Goal: Information Seeking & Learning: Learn about a topic

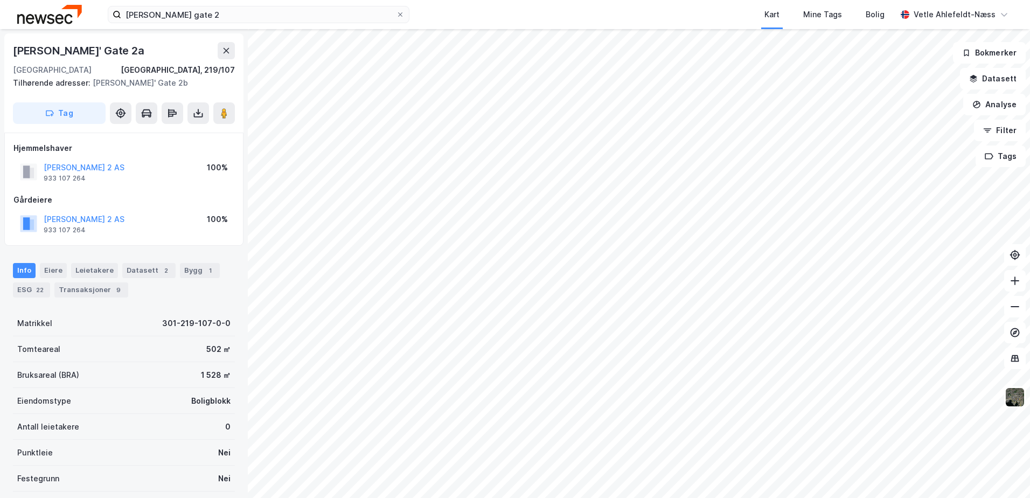
click at [51, 13] on img at bounding box center [49, 14] width 65 height 19
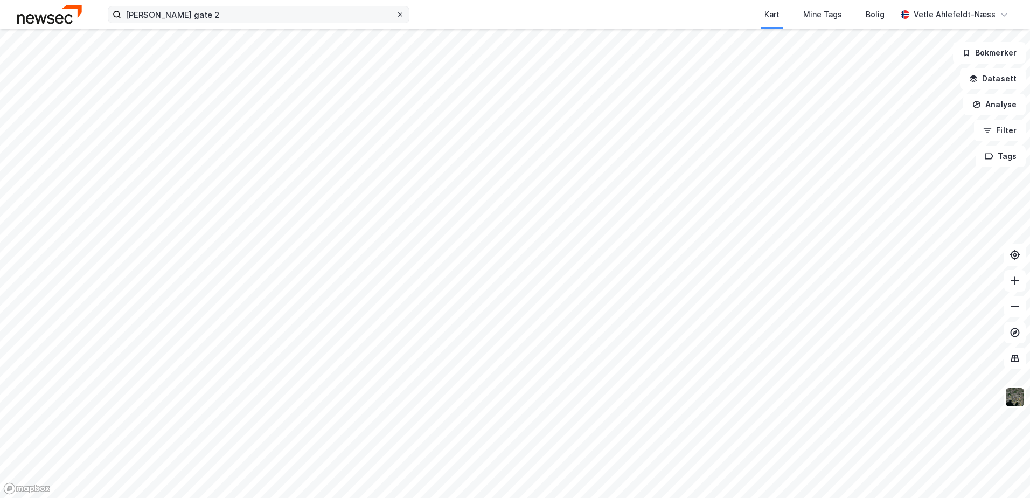
click at [398, 16] on icon at bounding box center [400, 14] width 6 height 6
click at [396, 16] on input "[PERSON_NAME] gate 2" at bounding box center [258, 14] width 275 height 16
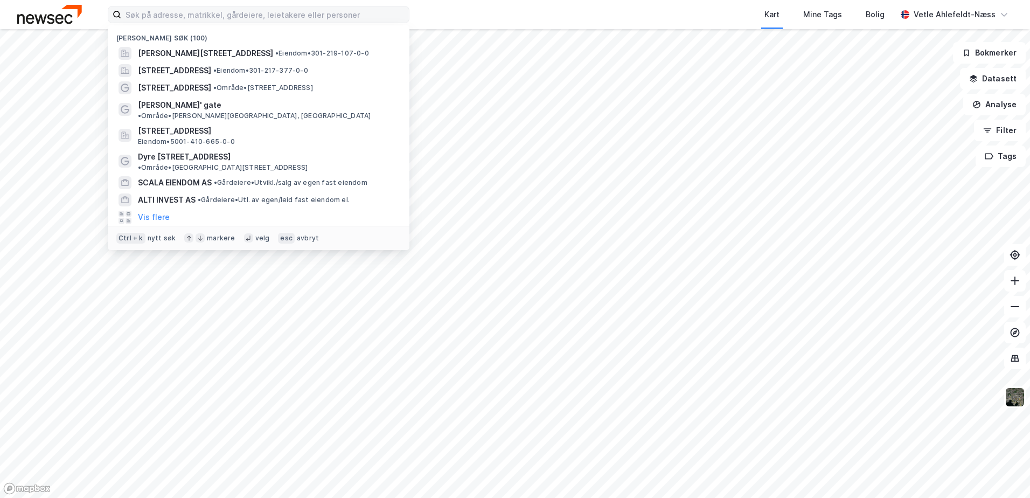
click at [454, 23] on div "Nylige søk (100) [PERSON_NAME][STREET_ADDRESS] • Eiendom • 301-219-107-0-0 [STR…" at bounding box center [515, 14] width 1030 height 29
click at [257, 14] on input at bounding box center [265, 14] width 288 height 16
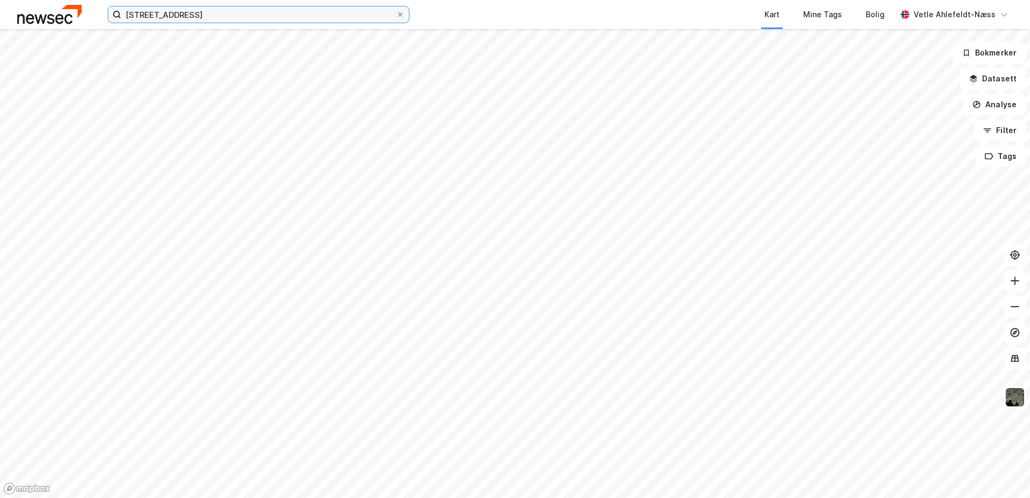
click at [257, 13] on input "[STREET_ADDRESS]" at bounding box center [258, 14] width 275 height 16
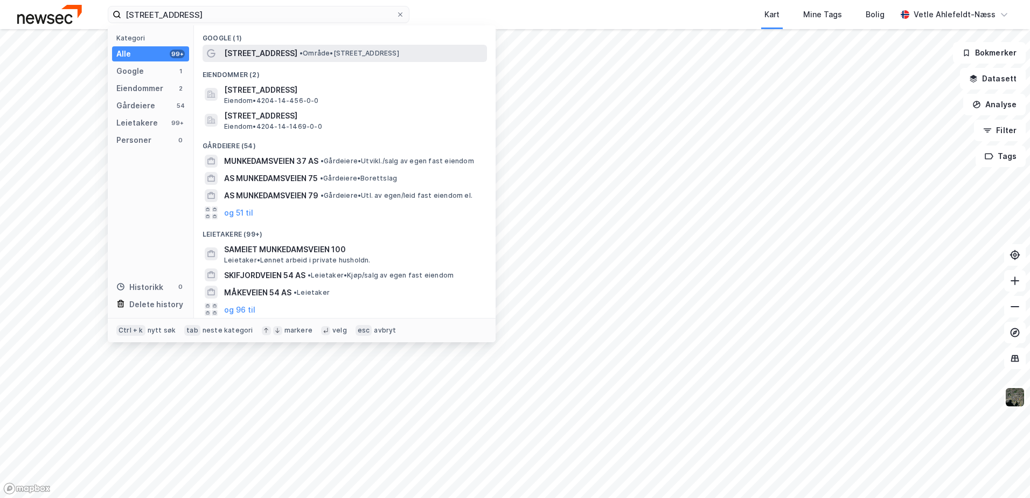
click at [399, 51] on span "• Område • [STREET_ADDRESS]" at bounding box center [349, 53] width 100 height 9
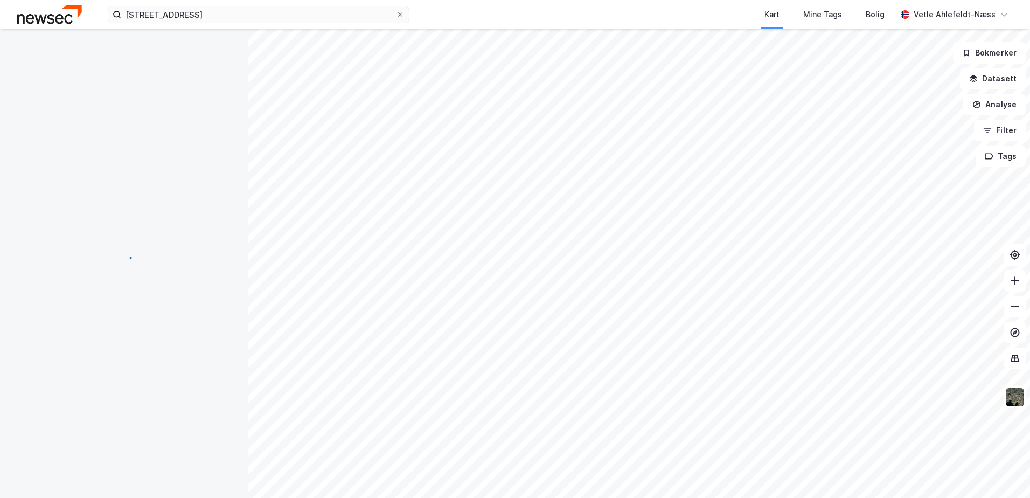
scroll to position [1, 0]
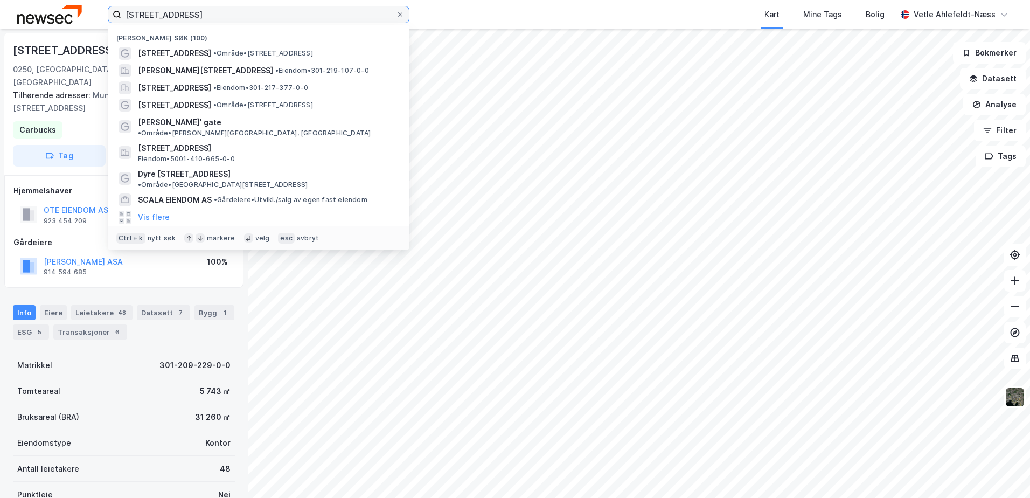
click at [228, 16] on input "[STREET_ADDRESS]" at bounding box center [258, 14] width 275 height 16
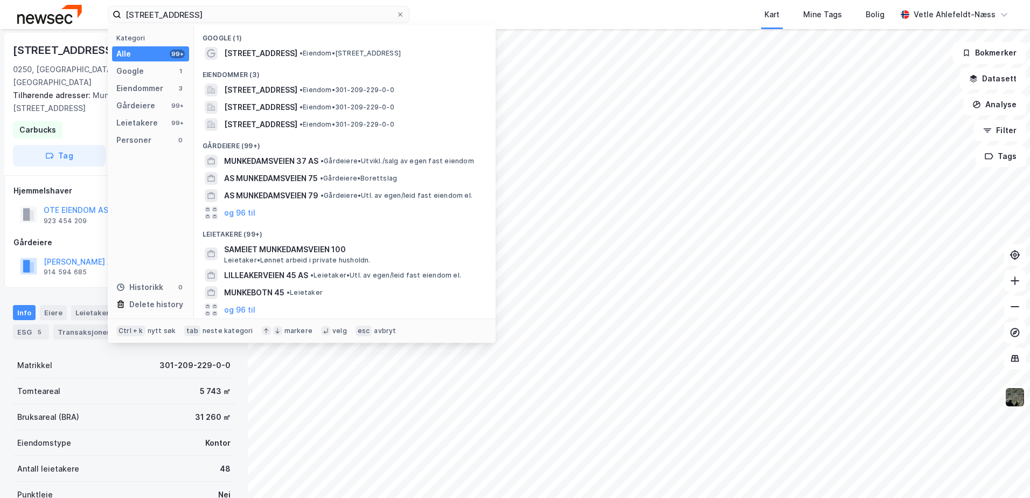
click at [71, 17] on img at bounding box center [49, 14] width 65 height 19
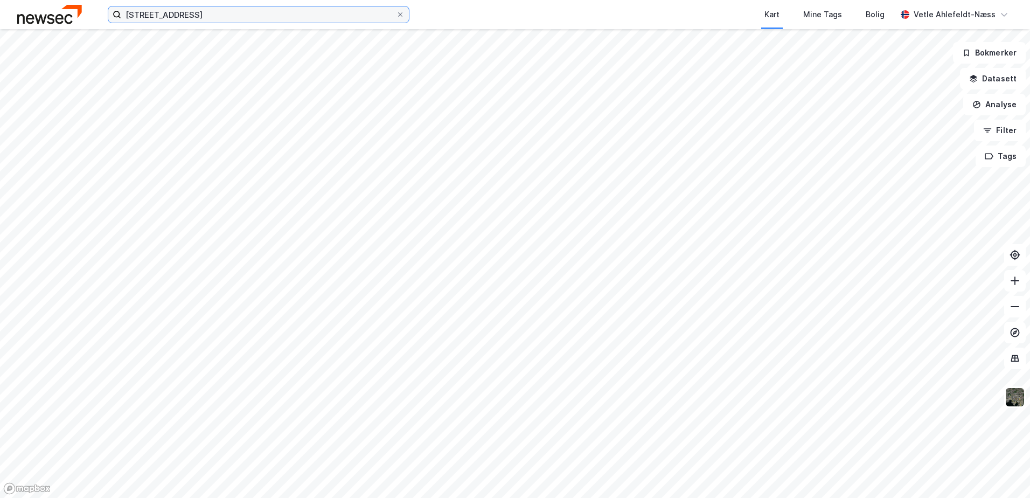
click at [236, 17] on input "[STREET_ADDRESS]" at bounding box center [258, 14] width 275 height 16
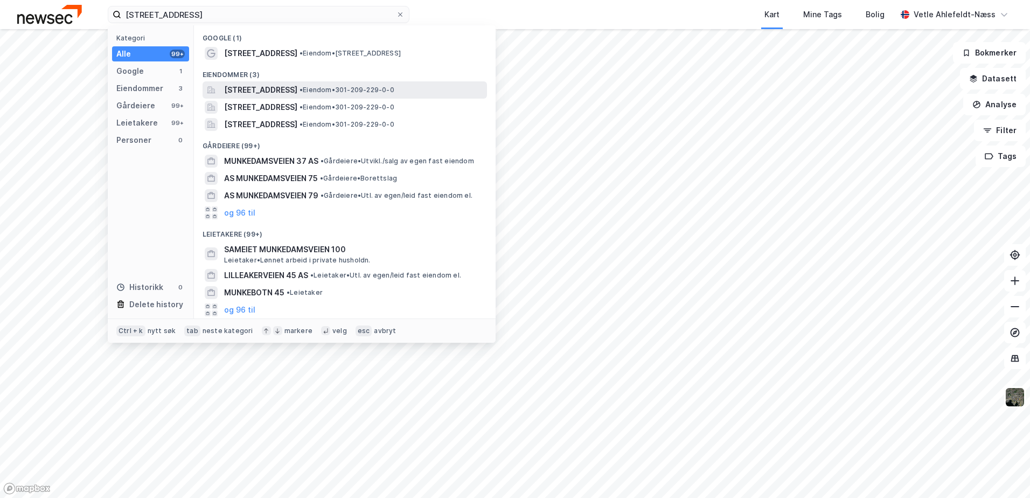
click at [297, 85] on span "[STREET_ADDRESS]" at bounding box center [260, 89] width 73 height 13
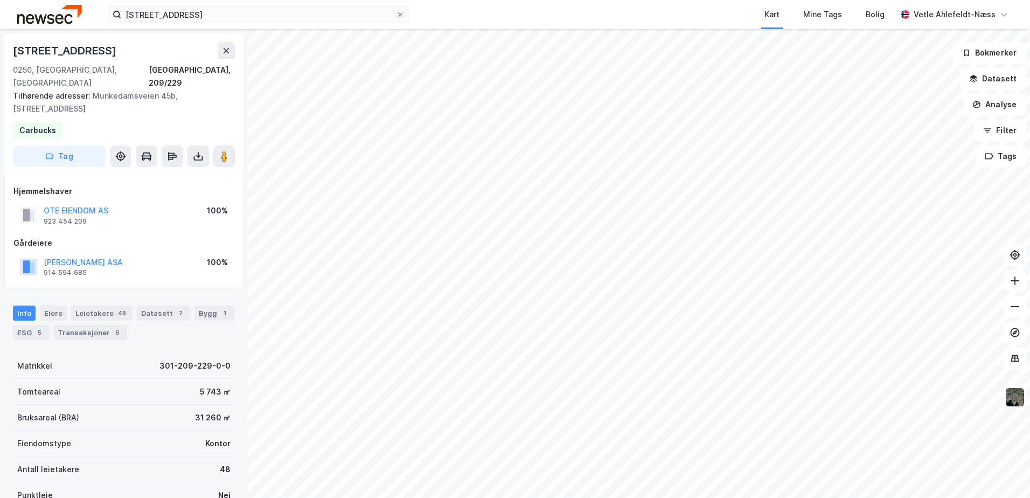
scroll to position [1, 0]
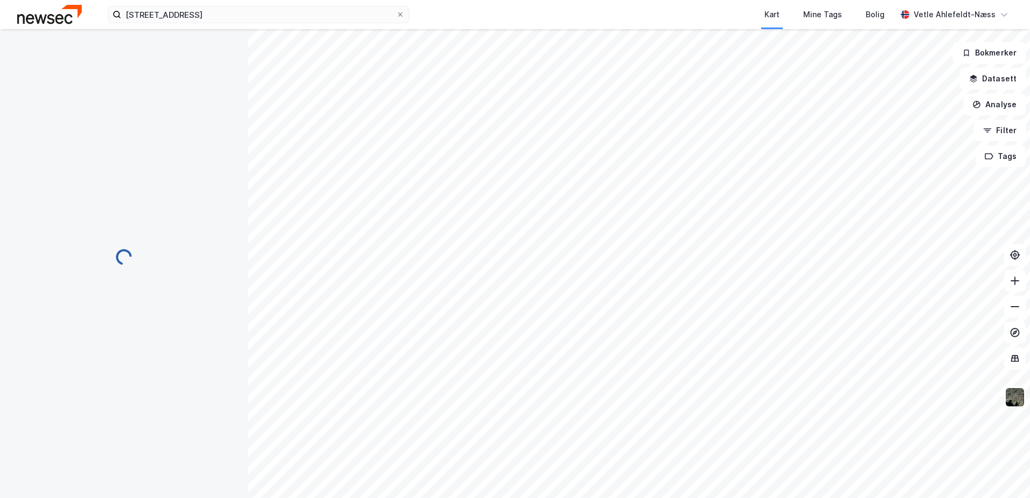
scroll to position [1, 0]
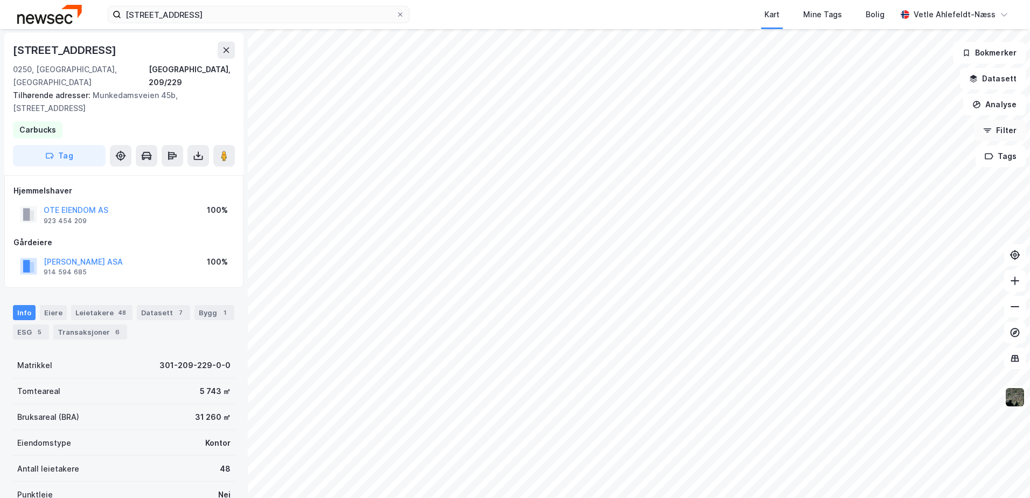
click at [1006, 132] on button "Filter" at bounding box center [1000, 131] width 52 height 22
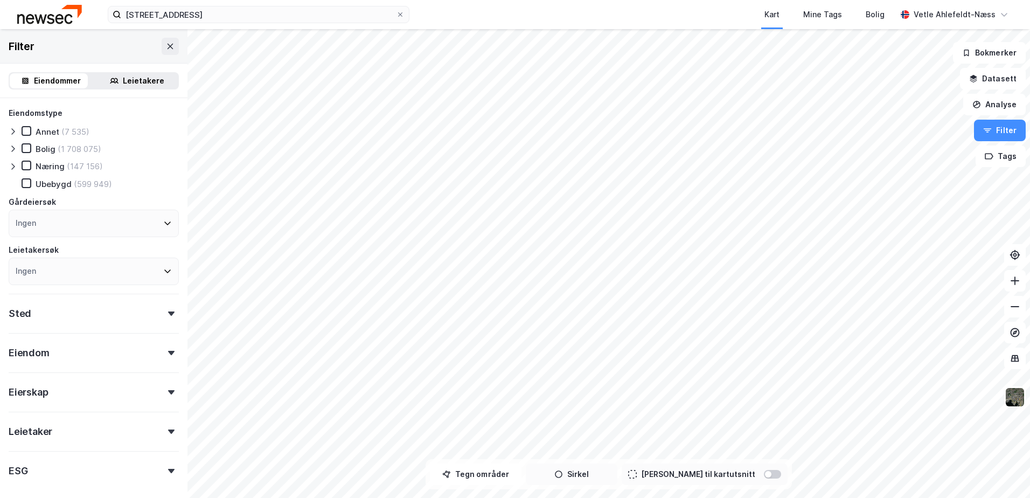
click at [602, 478] on button "Sirkel" at bounding box center [572, 474] width 92 height 22
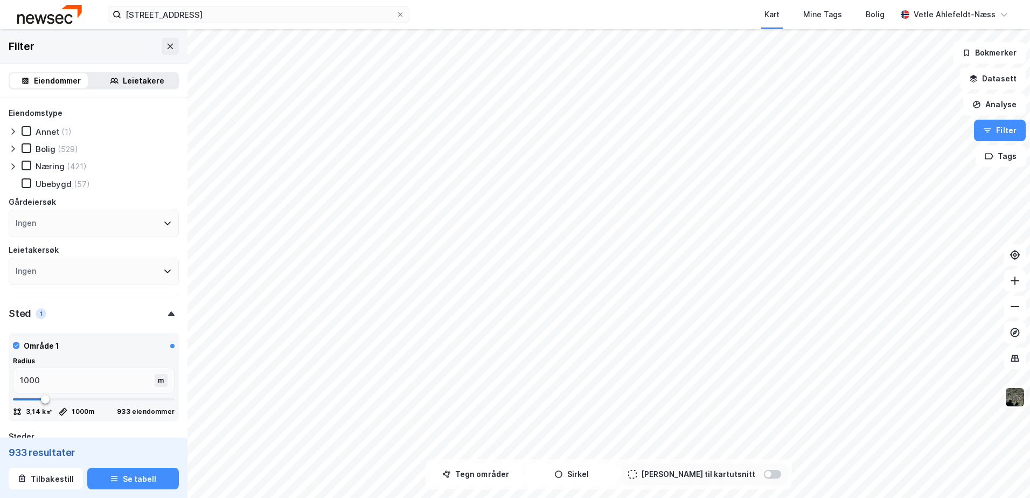
click at [115, 86] on div "Leietakere" at bounding box center [137, 80] width 82 height 15
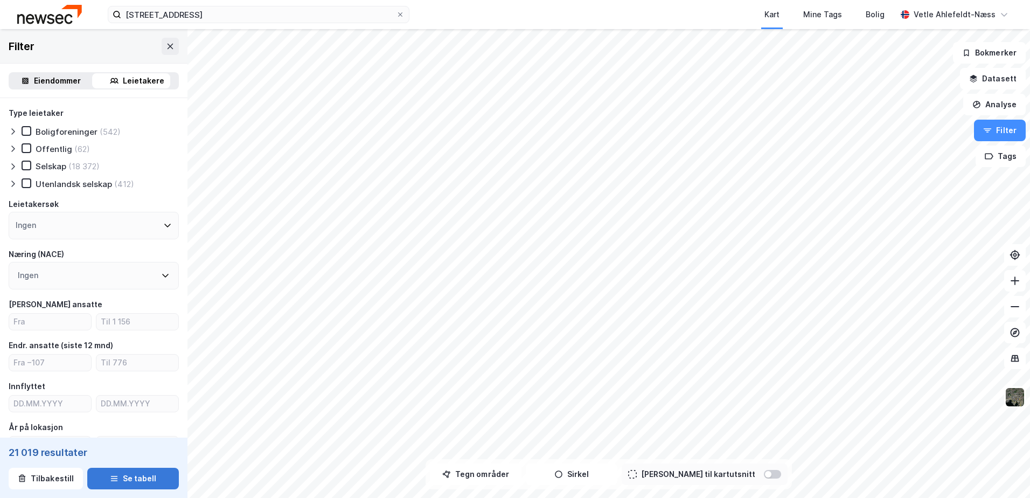
click at [142, 478] on button "Se tabell" at bounding box center [133, 478] width 92 height 22
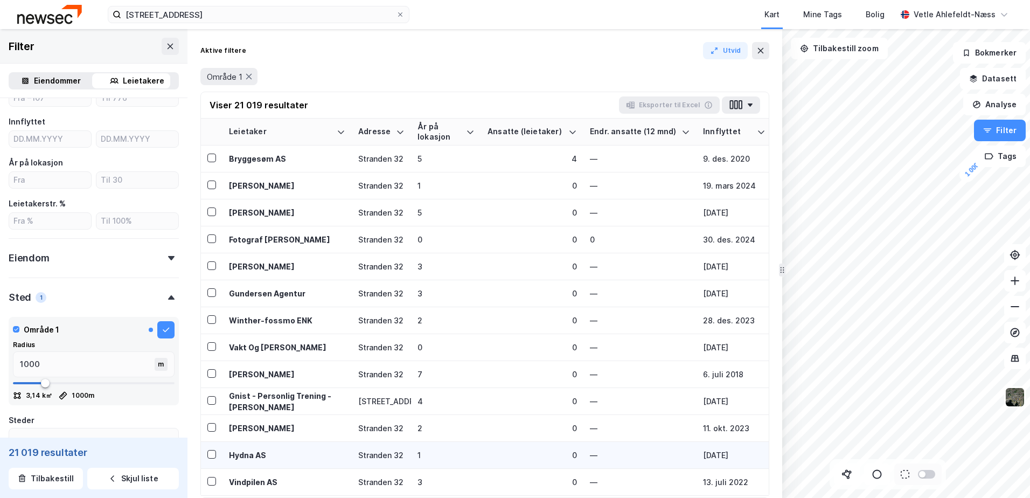
scroll to position [434, 0]
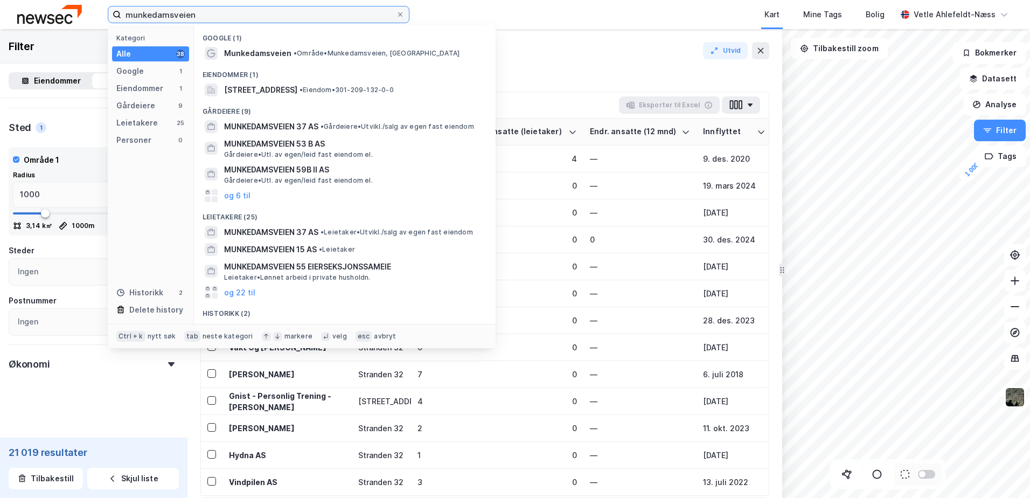
type input "munkedamsveien"
click at [622, 34] on div "Aktive filtere Utvid Område 1 Viser 21 019 resultater Eksporter til Excel Leiet…" at bounding box center [484, 263] width 595 height 469
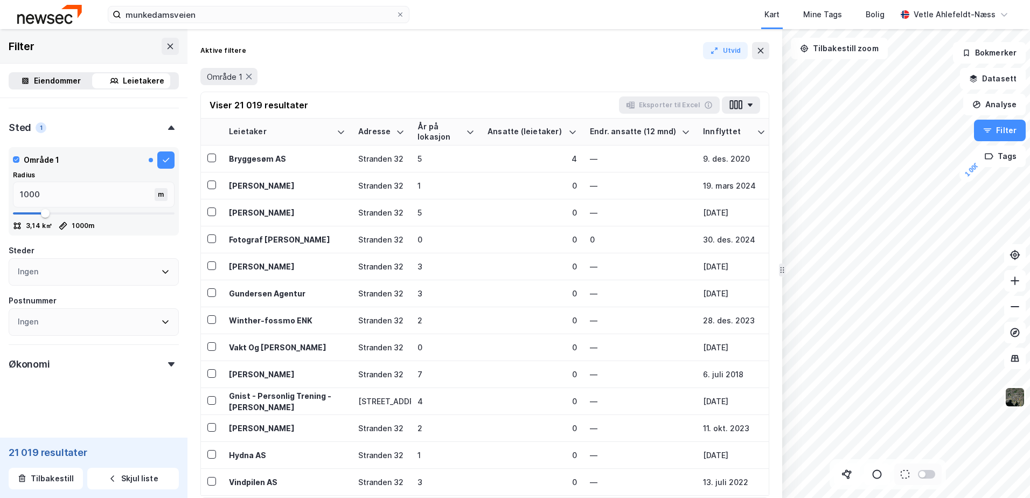
type input "755"
type input "738"
type input "720"
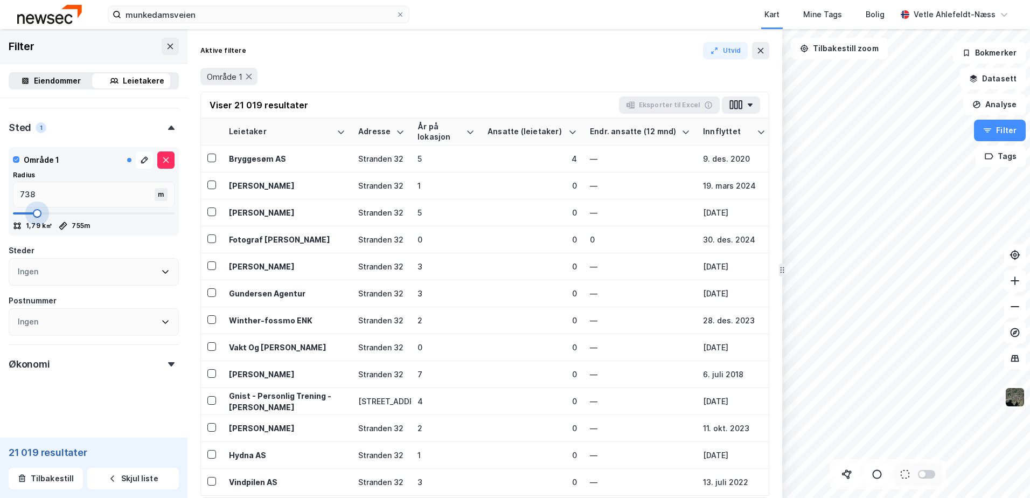
type input "720"
type input "703"
type input "668"
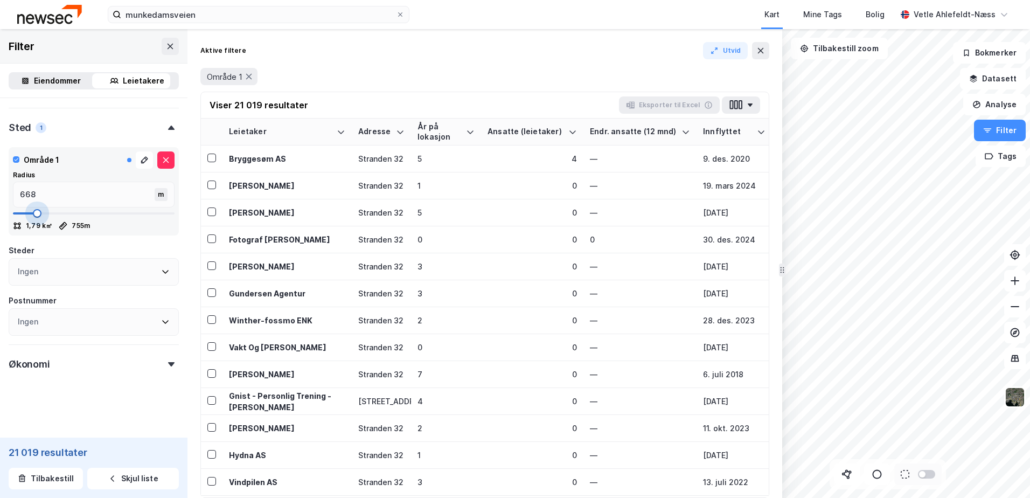
type input "650"
type input "632"
type input "615"
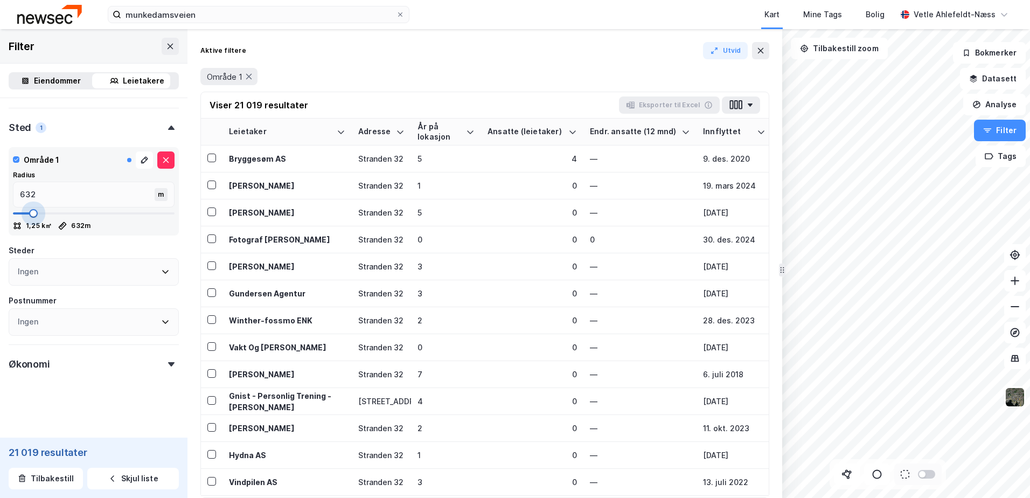
type input "615"
type input "597"
type input "580"
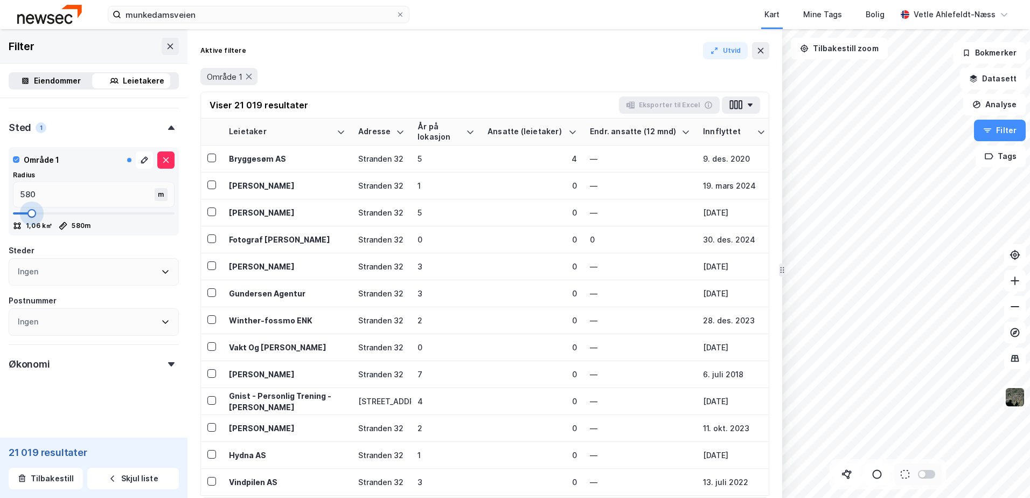
type input "562"
type input "545"
type input "562"
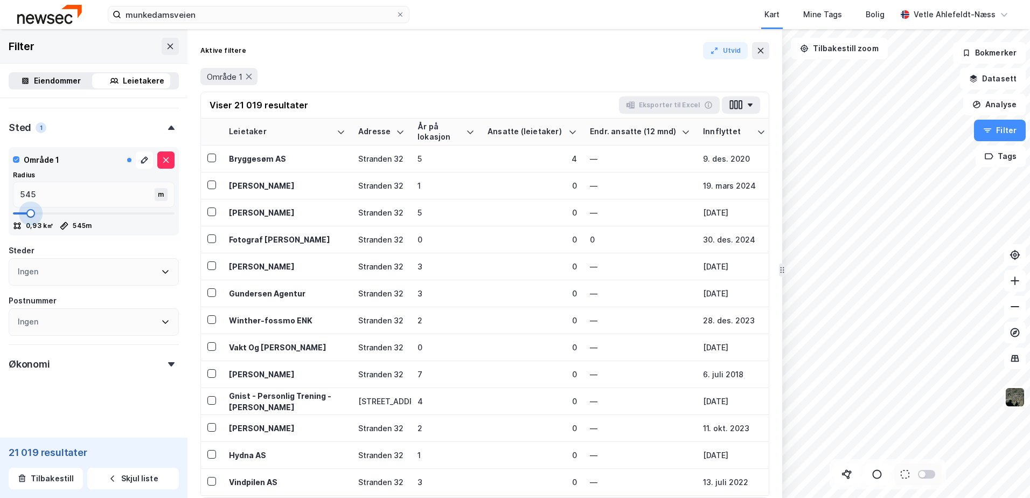
type input "562"
type input "685"
type input "738"
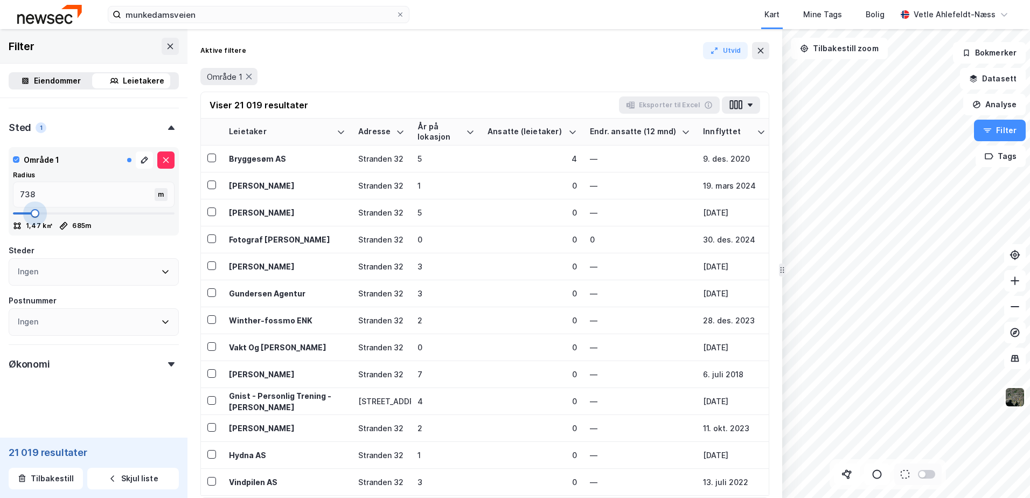
type input "860"
type input "896"
type input "948"
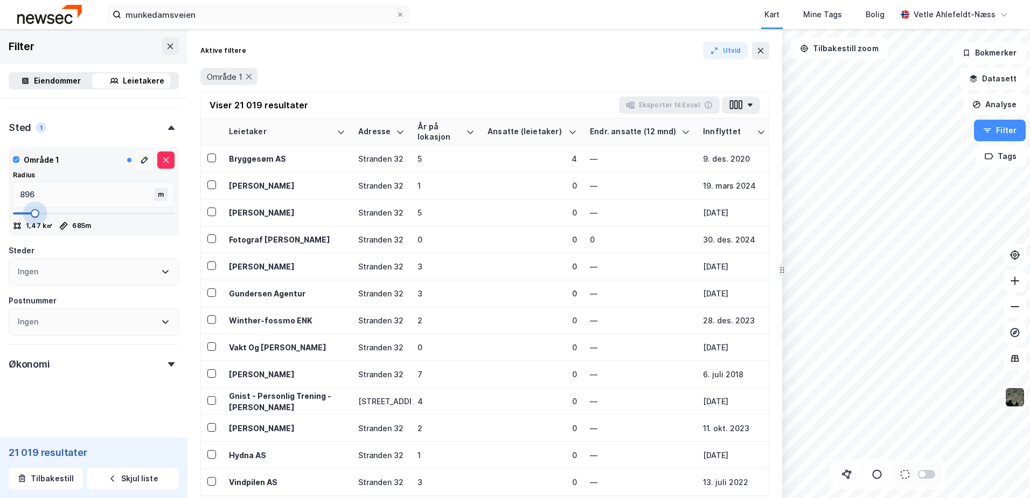
type input "948"
type input "966"
type input "1001"
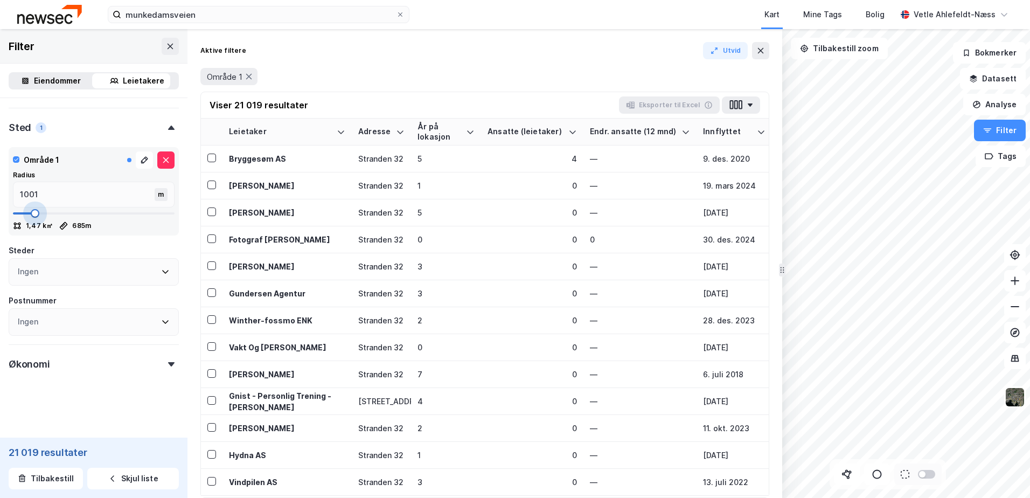
type input "1018"
type input "1036"
type input "1053"
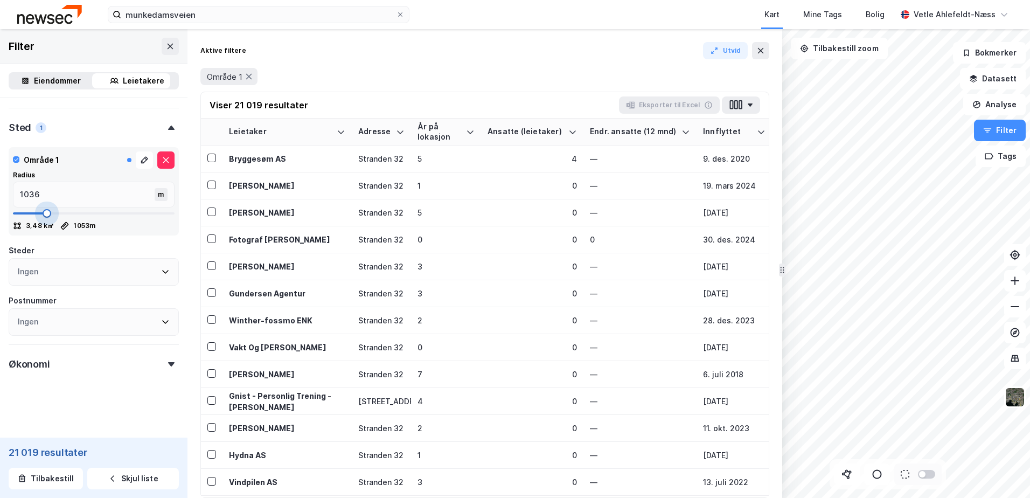
type input "1053"
type input "1071"
type input "1089"
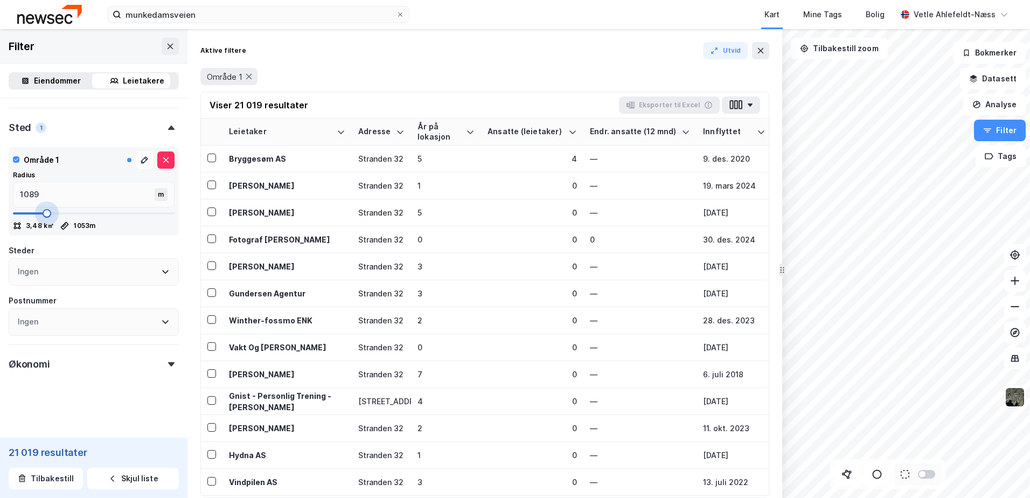
type input "1106"
type input "1124"
type input "1141"
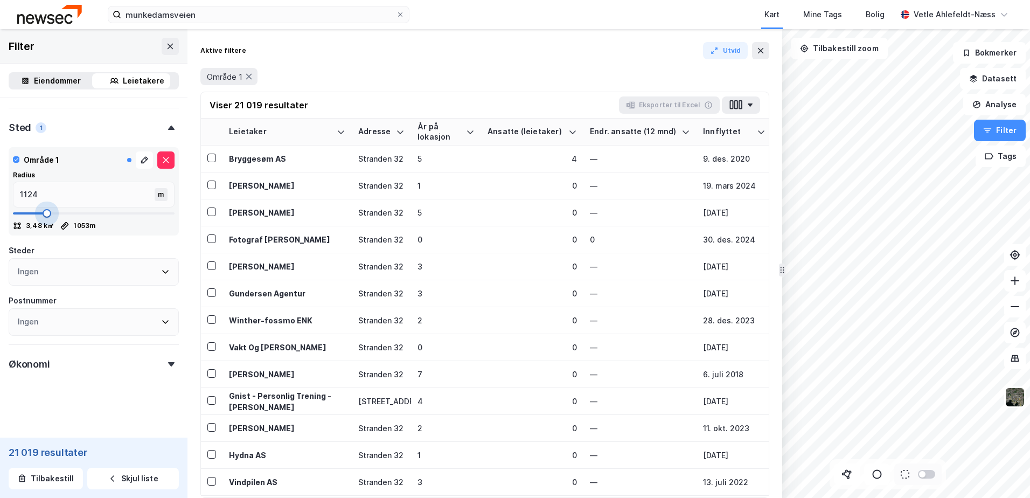
type input "1141"
type input "1159"
type input "1176"
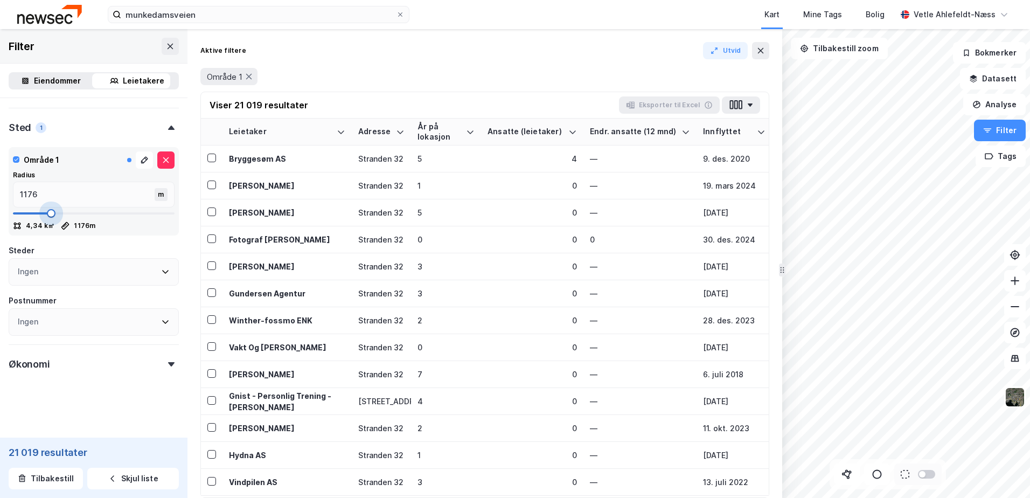
type input "1159"
type input "1141"
type input "1124"
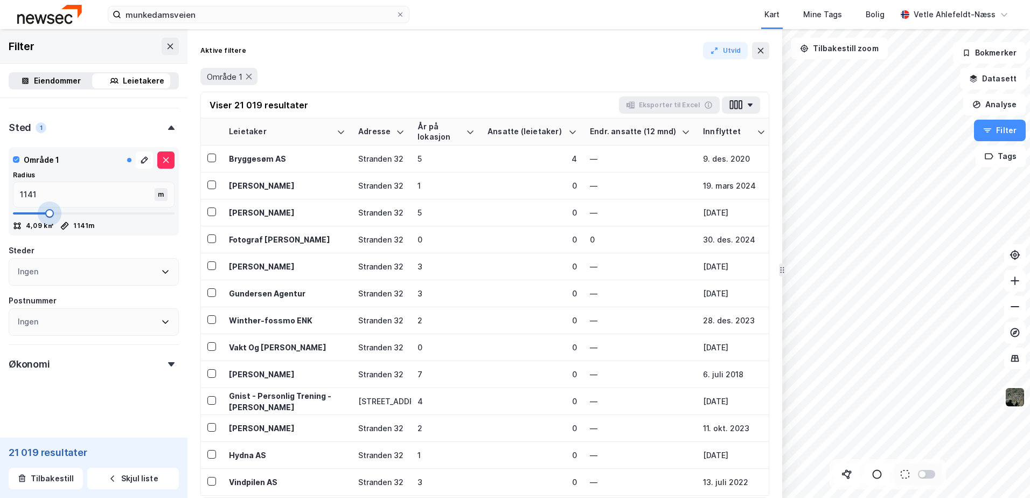
type input "1124"
type input "1106"
type input "1089"
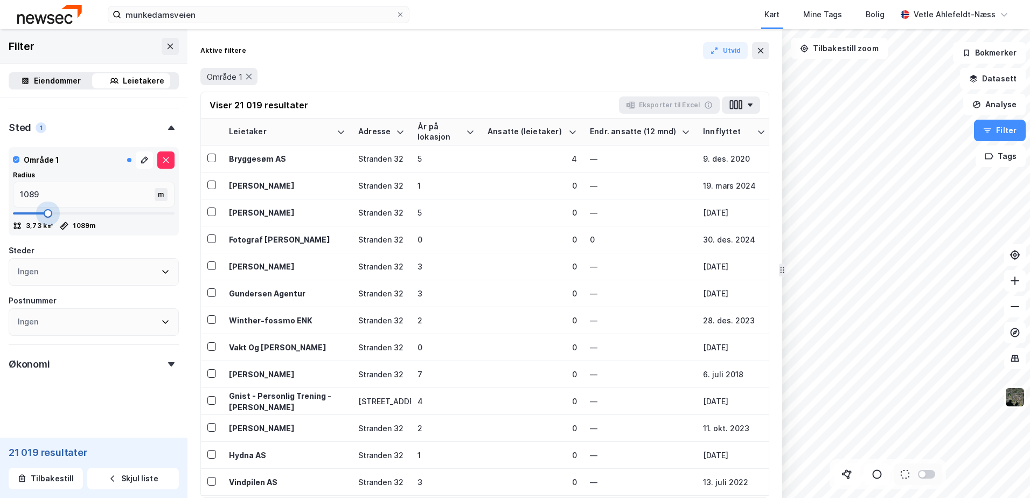
type input "1071"
drag, startPoint x: 36, startPoint y: 217, endPoint x: 46, endPoint y: 225, distance: 13.0
click at [46, 225] on div "Område 1 Radius 1071 m 3,6 k㎡ 1071 m" at bounding box center [94, 191] width 162 height 80
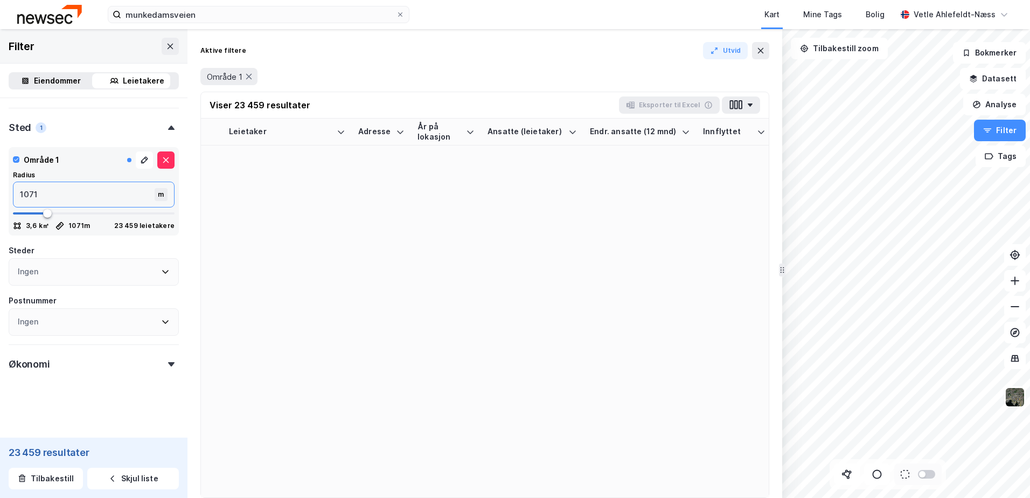
click at [45, 196] on input "1071" at bounding box center [84, 194] width 143 height 25
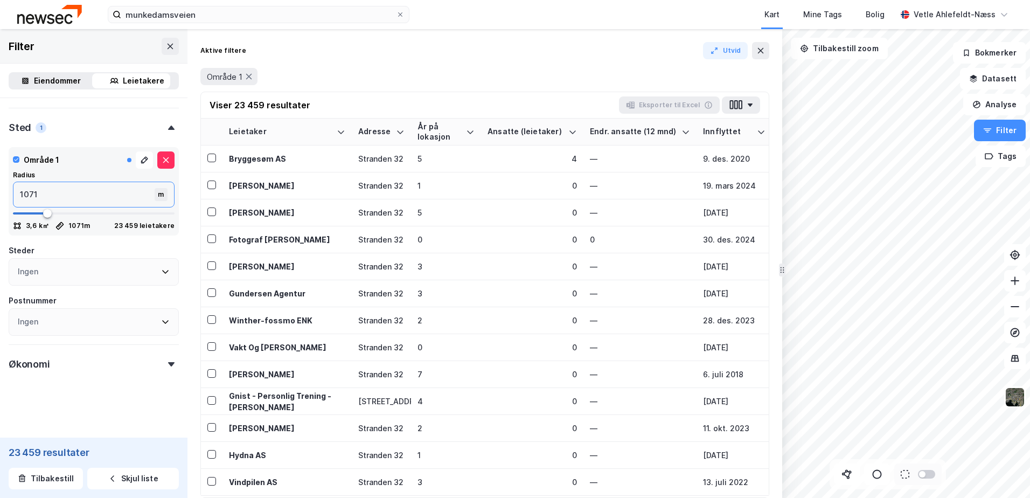
type input "107"
type input "10"
type input "100"
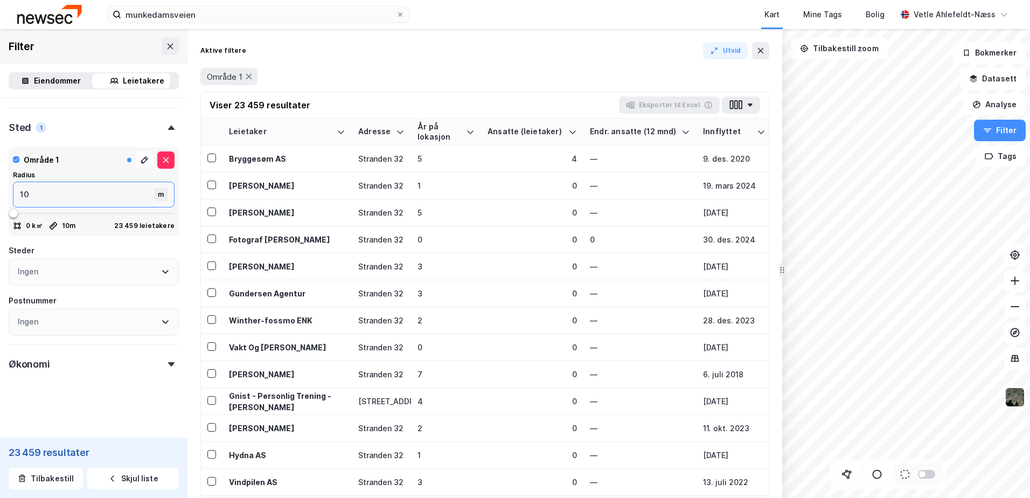
type input "100"
type input "1000"
type input "10000"
type input "5000"
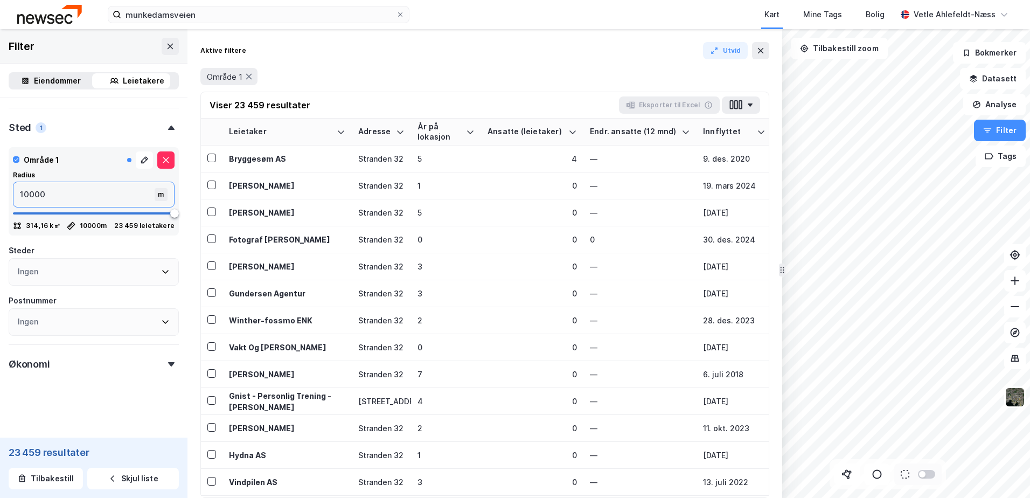
type input "1000"
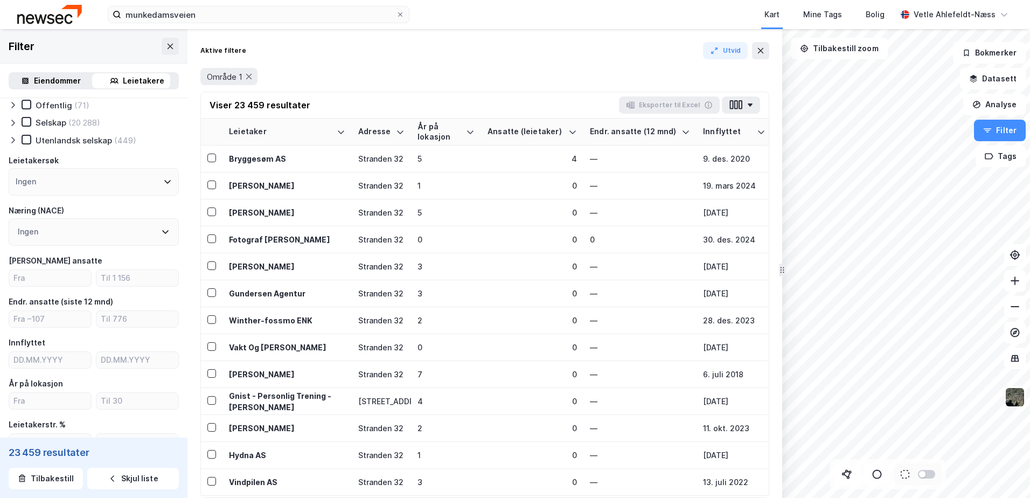
scroll to position [0, 0]
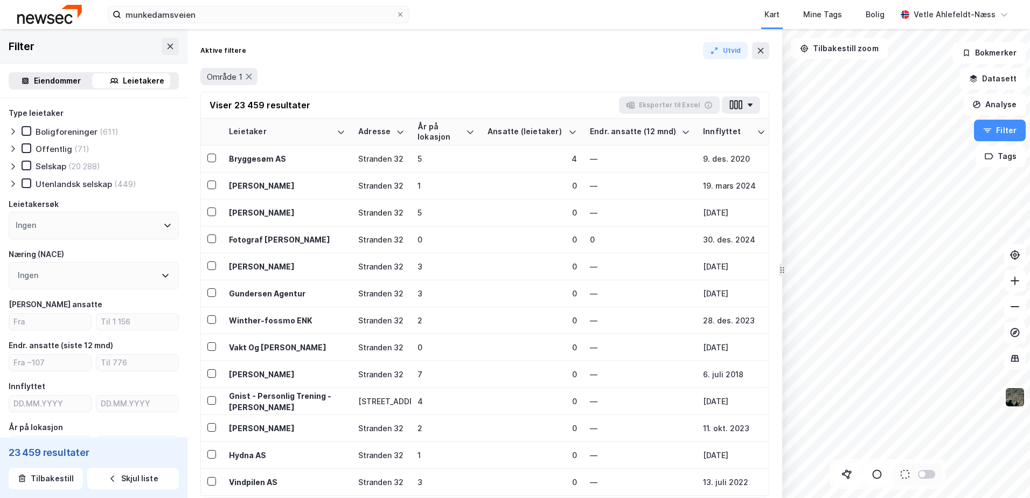
type input "1000"
click at [31, 163] on div "Selskap (20 288)" at bounding box center [61, 165] width 79 height 11
click at [29, 168] on icon at bounding box center [27, 166] width 8 height 8
click at [22, 186] on div at bounding box center [27, 183] width 10 height 10
